Goal: Complete application form

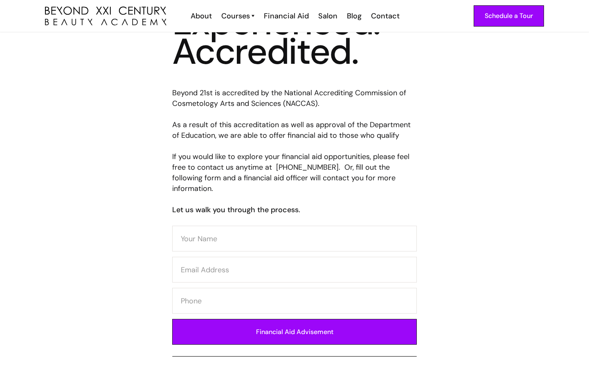
scroll to position [212, 0]
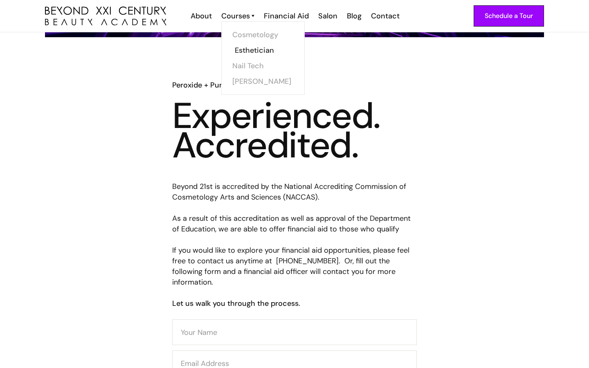
click at [258, 49] on link "Esthetician" at bounding box center [265, 51] width 61 height 16
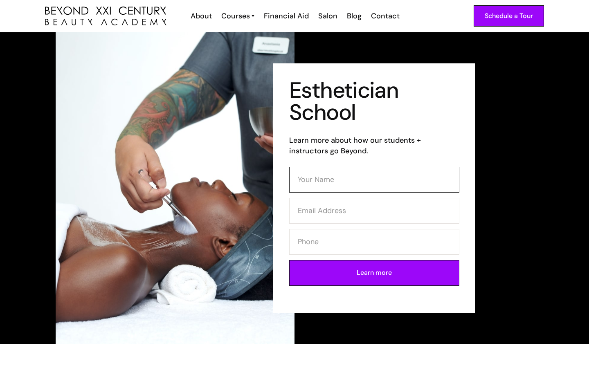
click at [313, 176] on input "Contact Form (Esthi)" at bounding box center [374, 180] width 170 height 26
type input "[PERSON_NAME]"
type input "[EMAIL_ADDRESS][DOMAIN_NAME]"
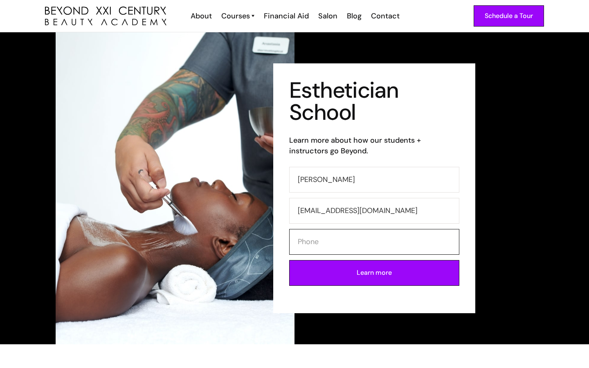
type input "5626526121"
click at [357, 273] on input "Learn more" at bounding box center [374, 273] width 170 height 26
type input "Please wait..."
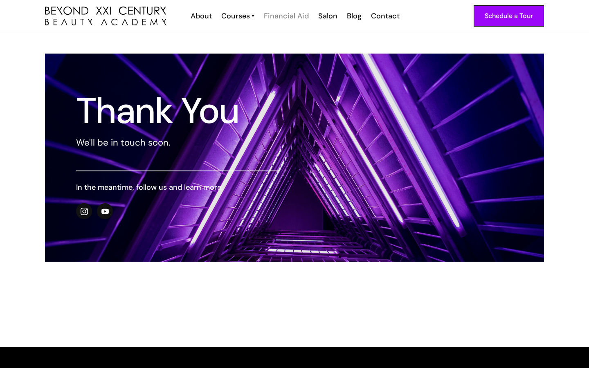
click at [290, 18] on div "Financial Aid" at bounding box center [286, 16] width 45 height 11
